Goal: Browse casually: Explore the website without a specific task or goal

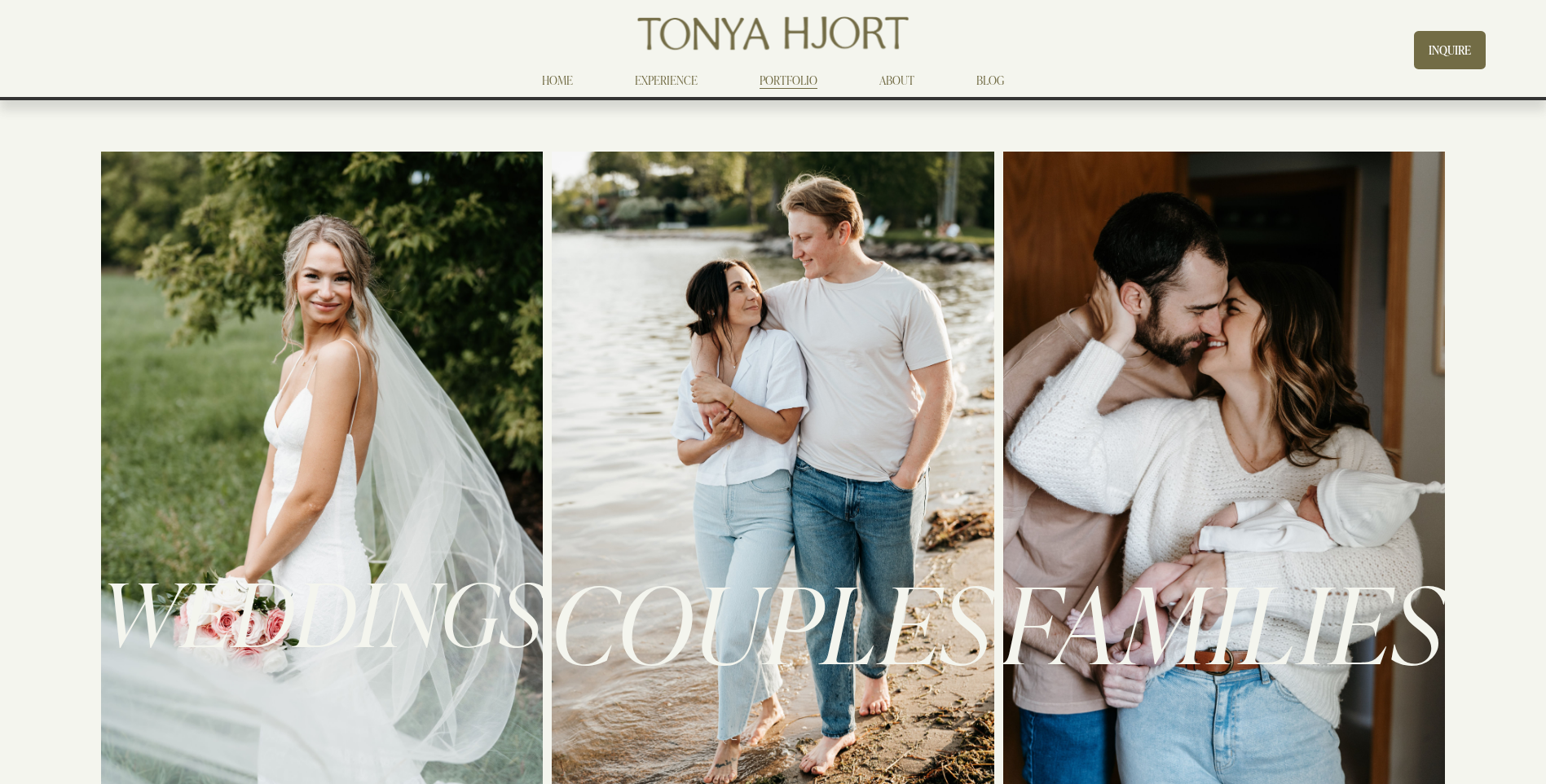
scroll to position [407, 0]
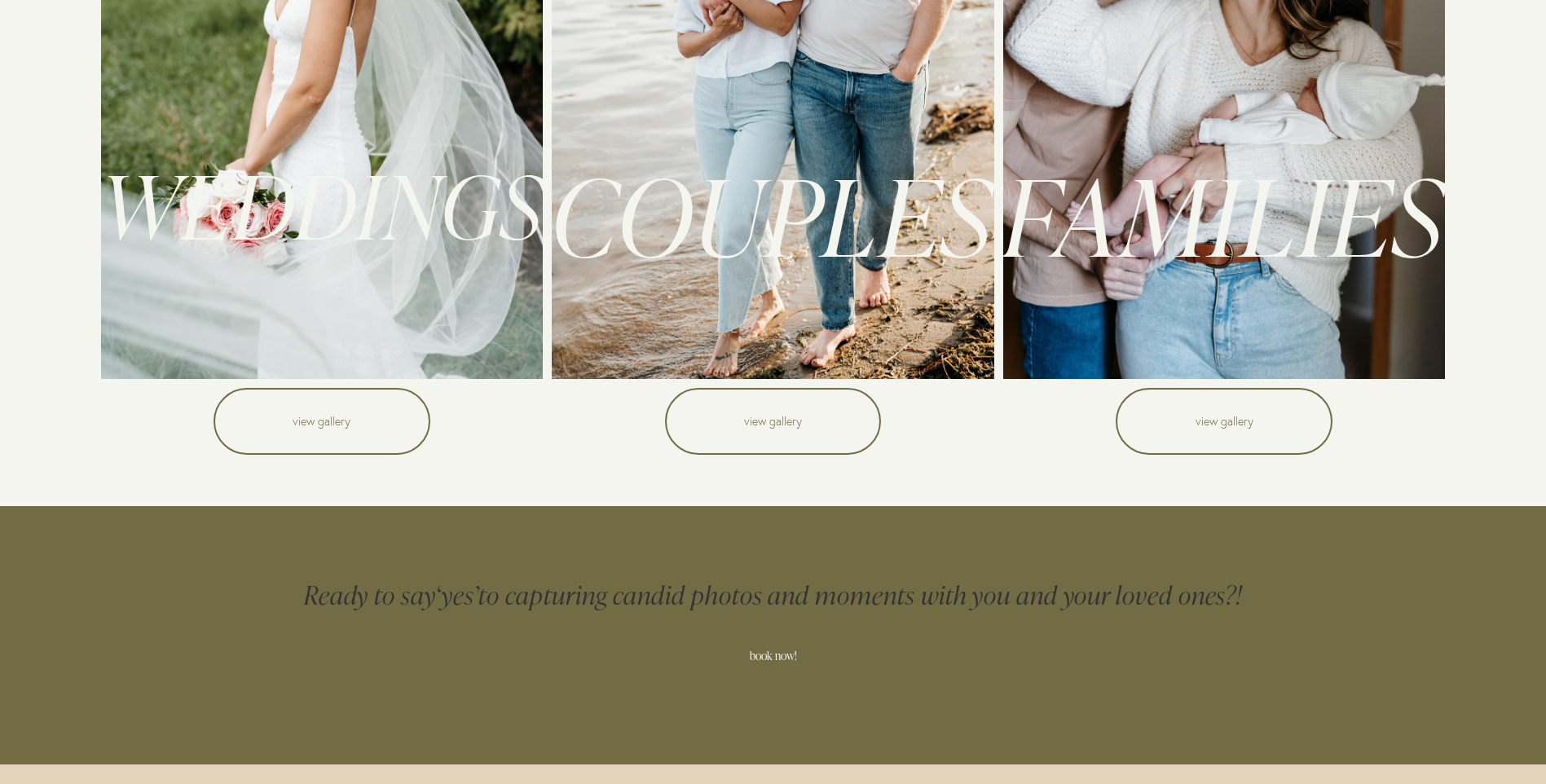
click at [1190, 419] on link "view gallery" at bounding box center [1224, 421] width 217 height 67
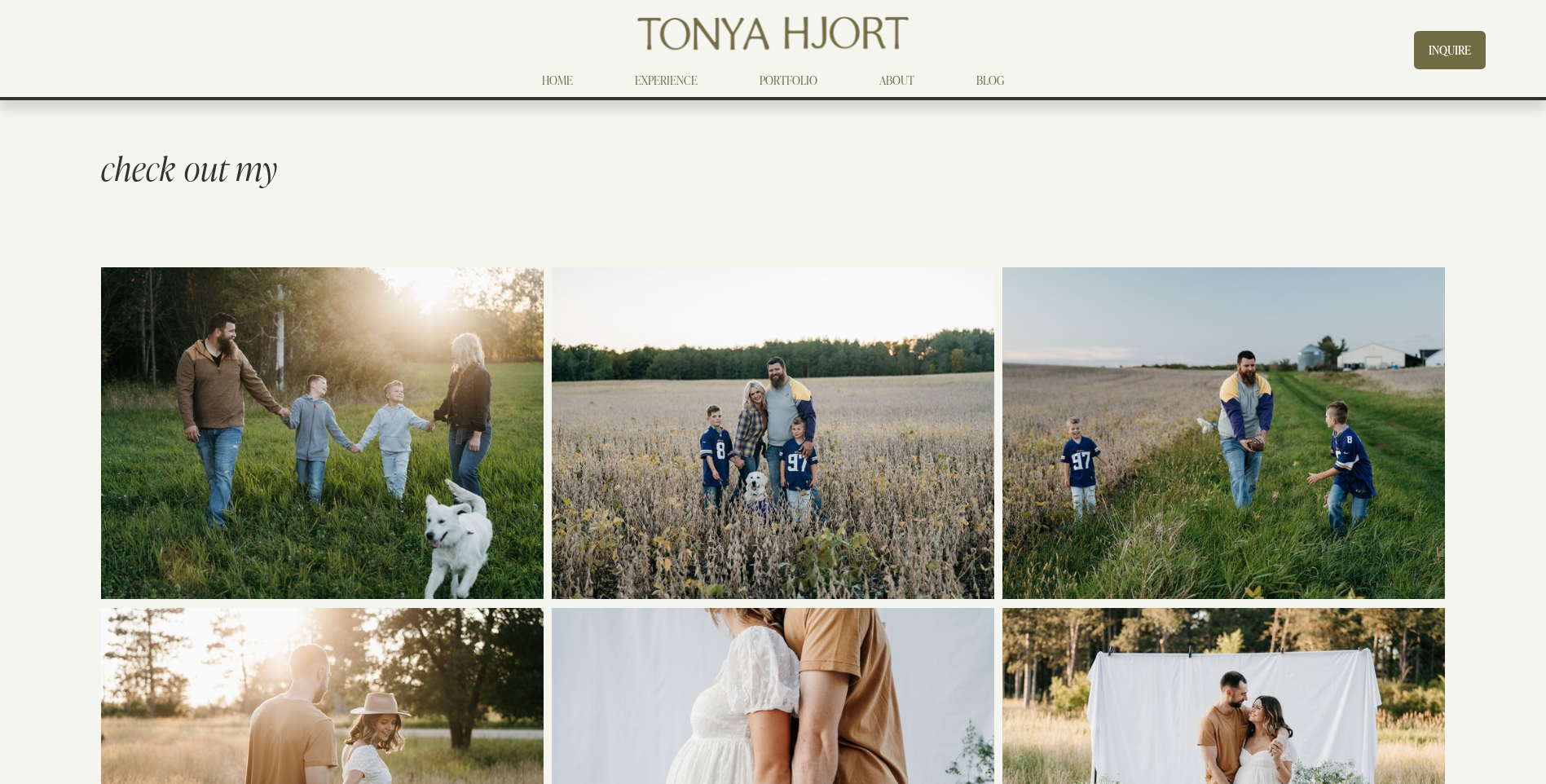
click at [892, 78] on link "ABOUT" at bounding box center [897, 79] width 35 height 19
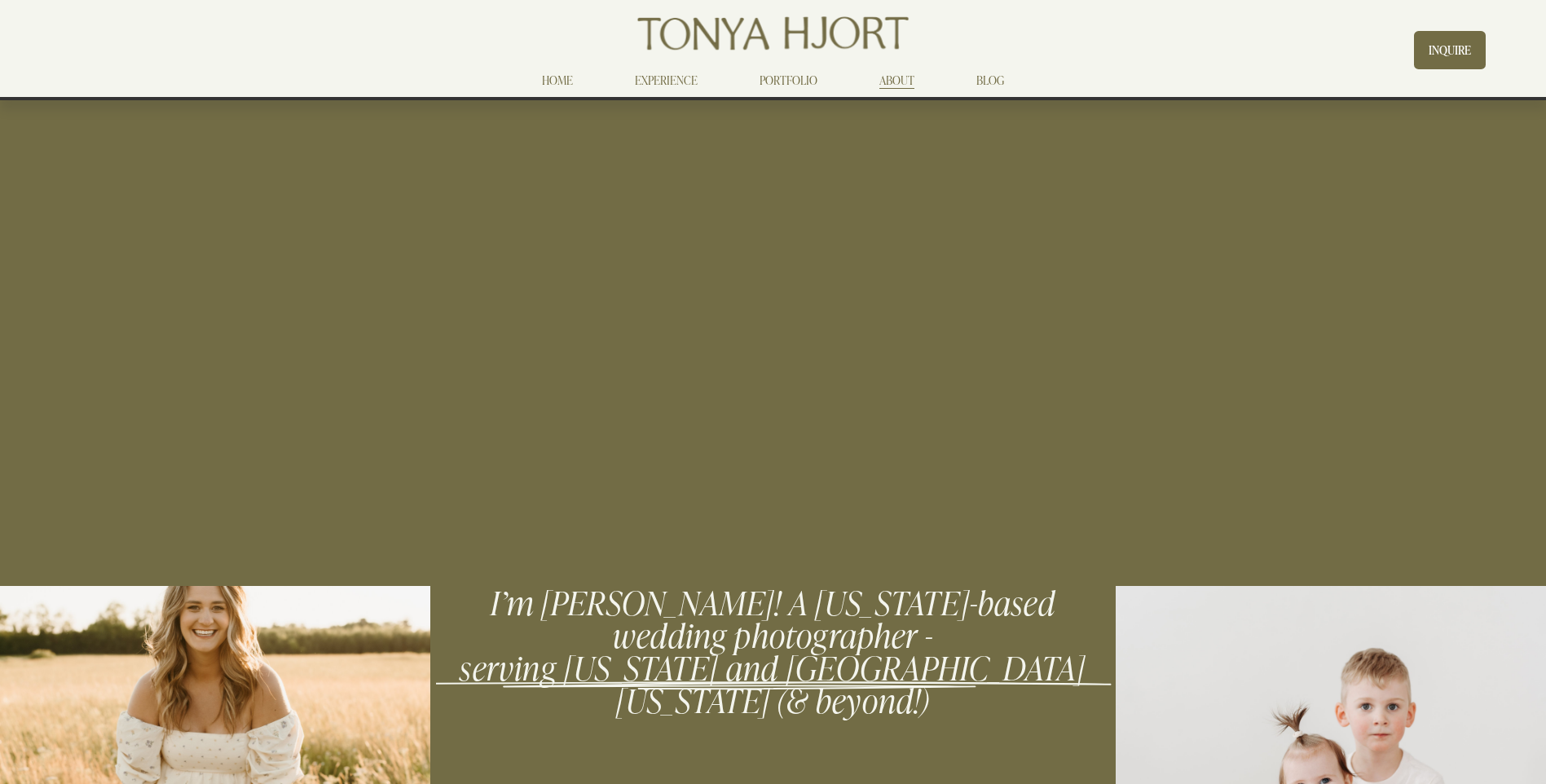
click at [569, 78] on link "HOME" at bounding box center [558, 79] width 31 height 19
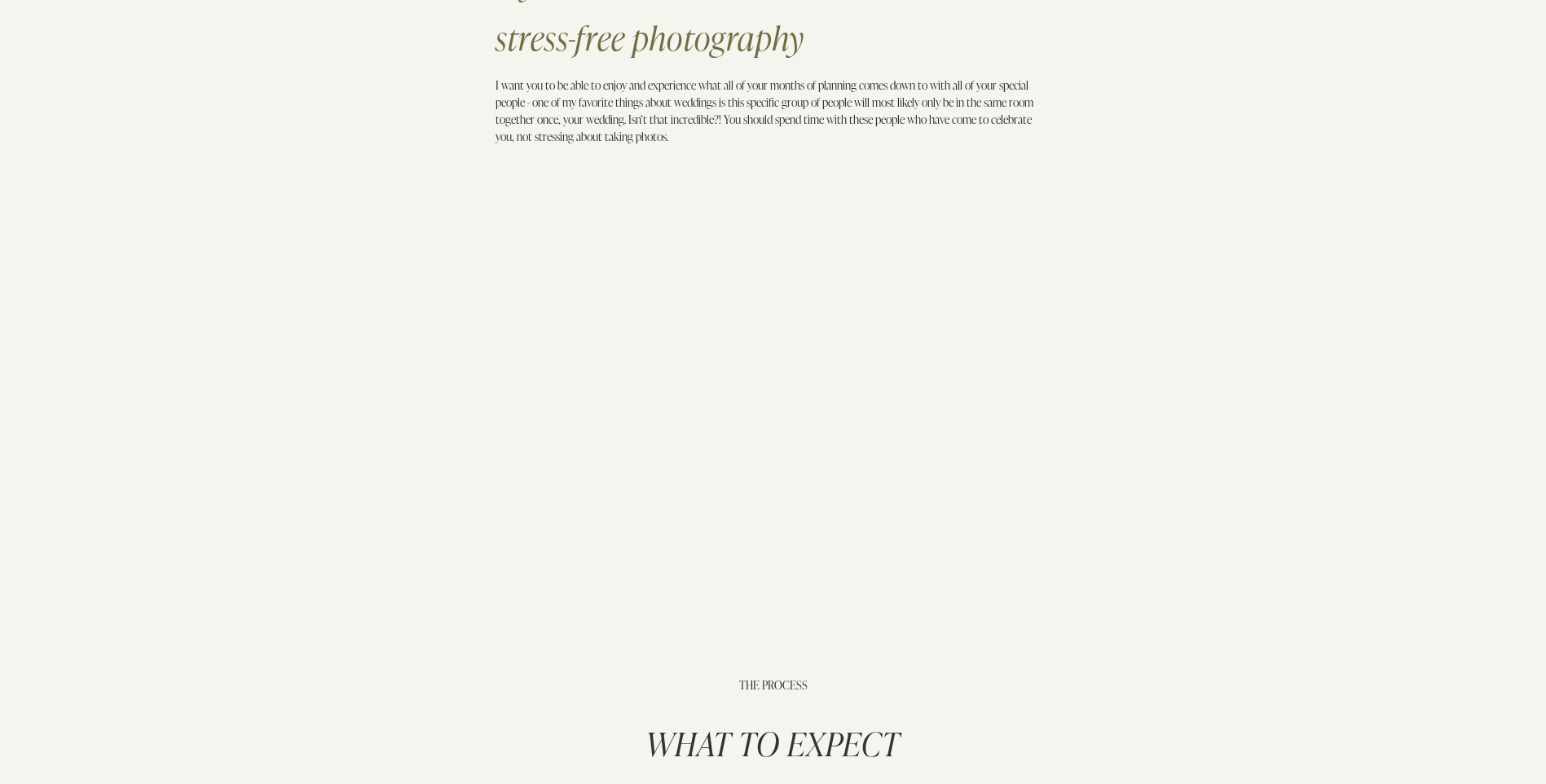
scroll to position [1385, 0]
